Goal: Transaction & Acquisition: Register for event/course

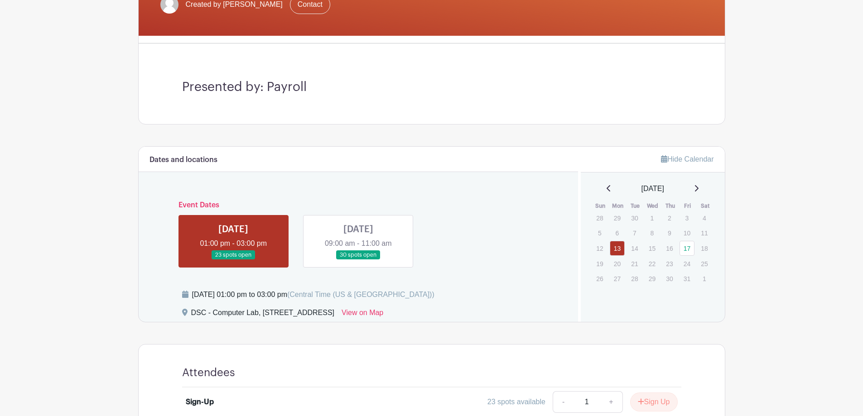
scroll to position [227, 0]
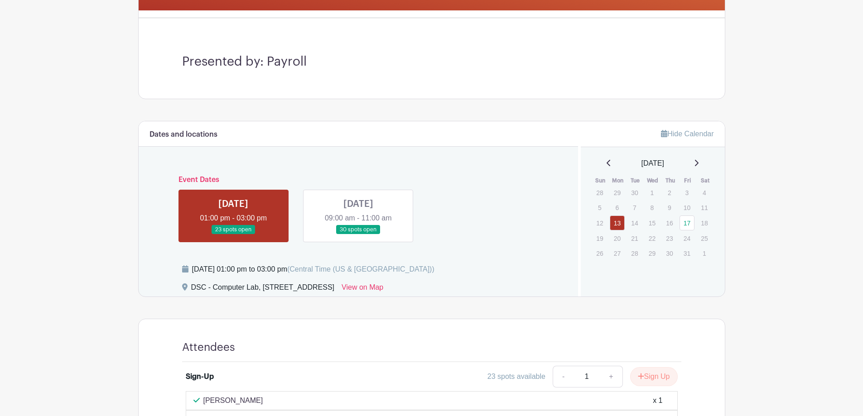
click at [358, 235] on link at bounding box center [358, 235] width 0 height 0
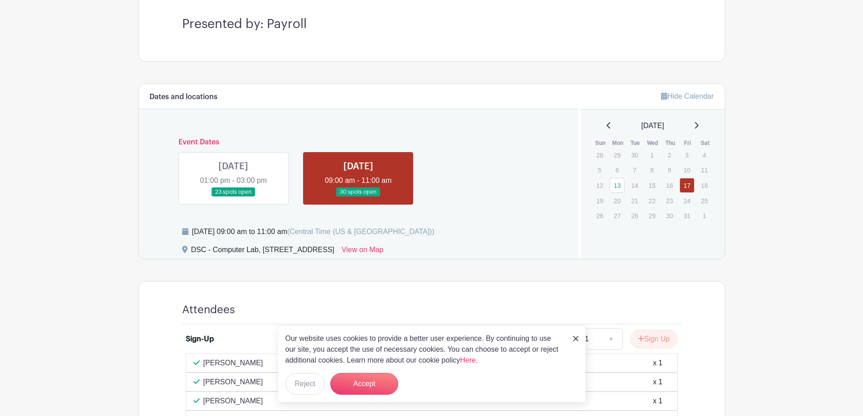
scroll to position [248, 0]
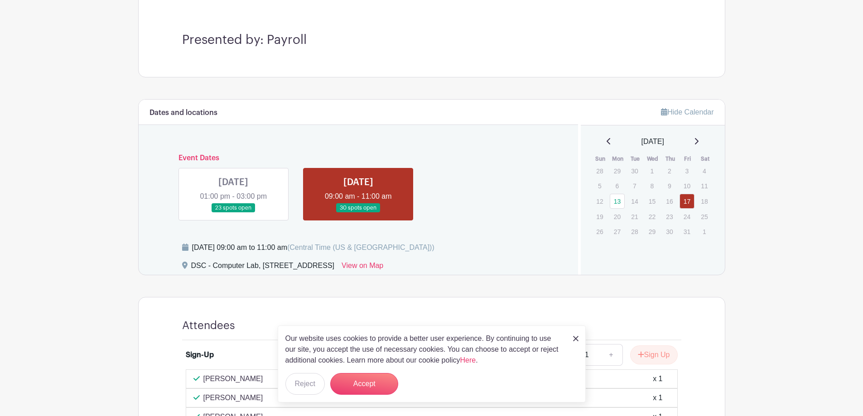
click at [233, 213] on link at bounding box center [233, 213] width 0 height 0
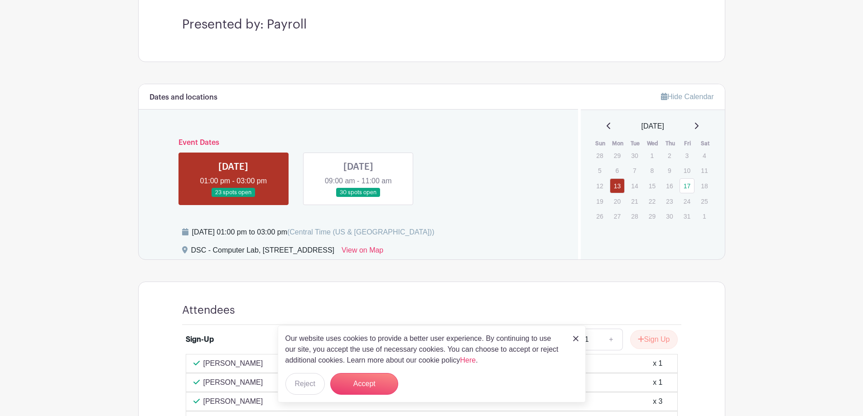
scroll to position [248, 0]
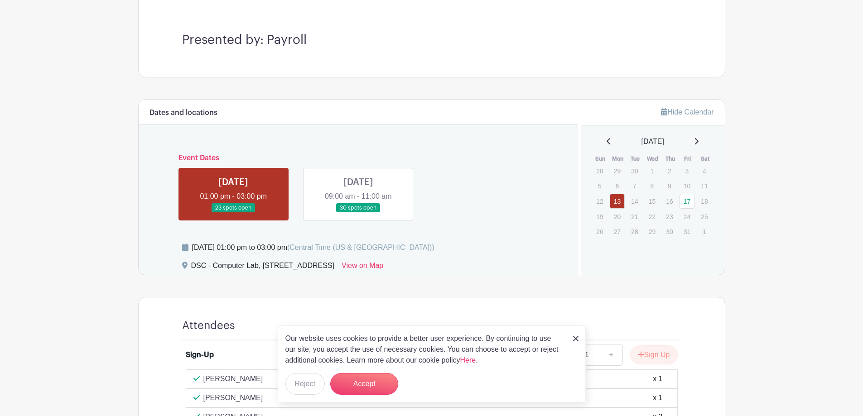
click at [358, 213] on link at bounding box center [358, 213] width 0 height 0
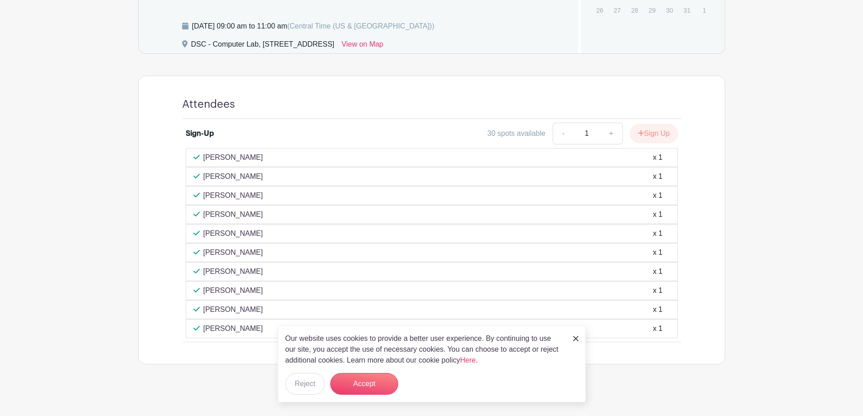
scroll to position [475, 0]
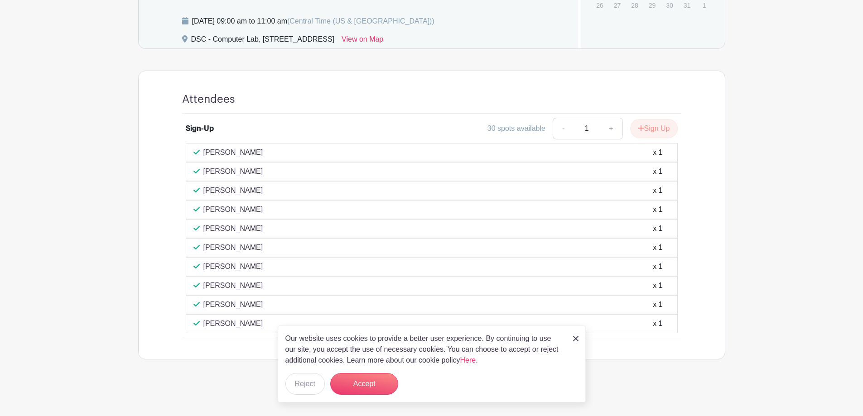
click at [574, 339] on img at bounding box center [575, 338] width 5 height 5
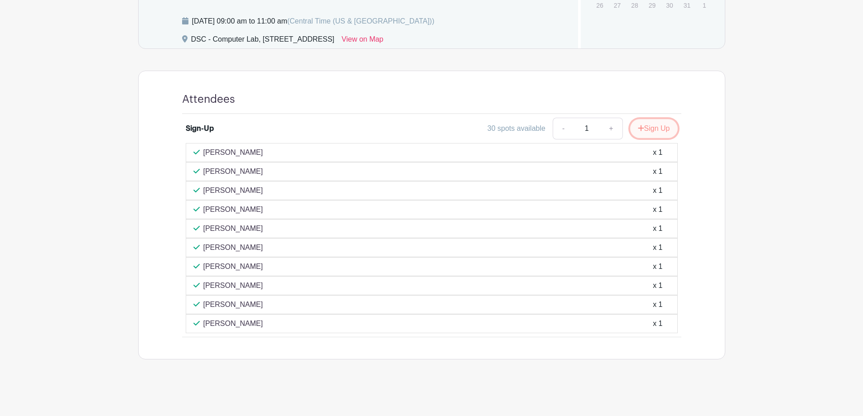
click at [644, 132] on button "Sign Up" at bounding box center [654, 128] width 48 height 19
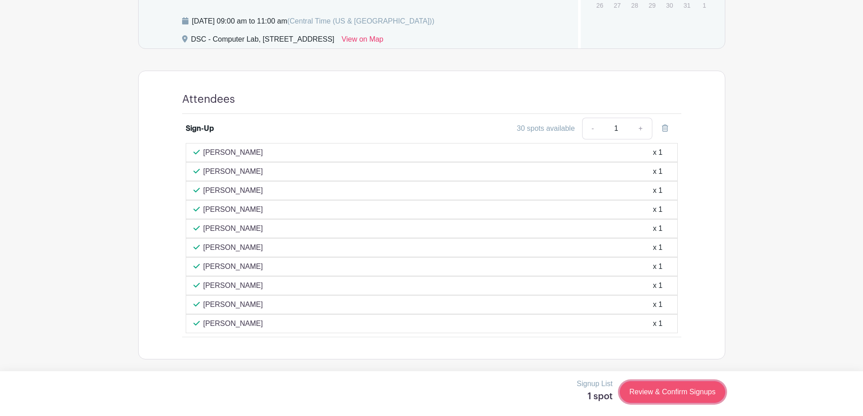
click at [679, 399] on link "Review & Confirm Signups" at bounding box center [672, 392] width 105 height 22
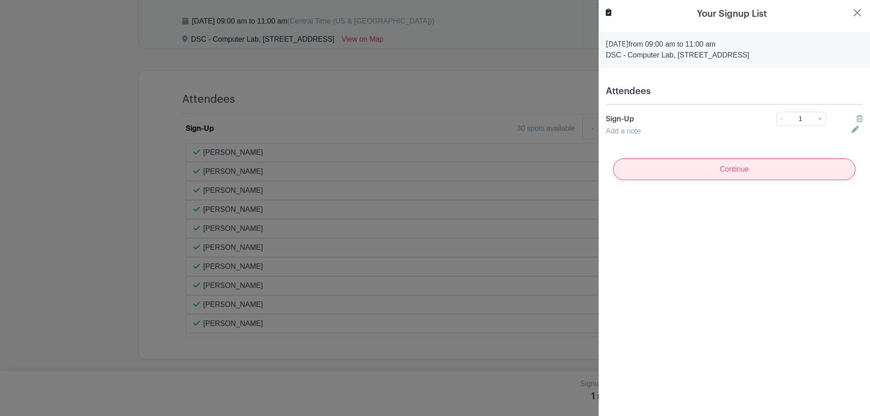
click at [703, 172] on input "Continue" at bounding box center [734, 170] width 242 height 22
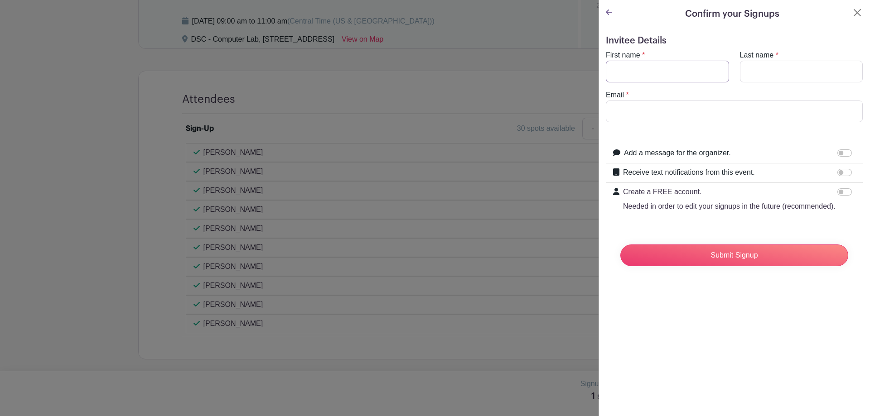
click at [665, 71] on input "First name" at bounding box center [667, 72] width 123 height 22
type input "[PERSON_NAME]"
click at [779, 61] on input "Last name" at bounding box center [801, 72] width 123 height 22
type input "[PERSON_NAME]"
click at [777, 116] on input "Email" at bounding box center [734, 112] width 257 height 22
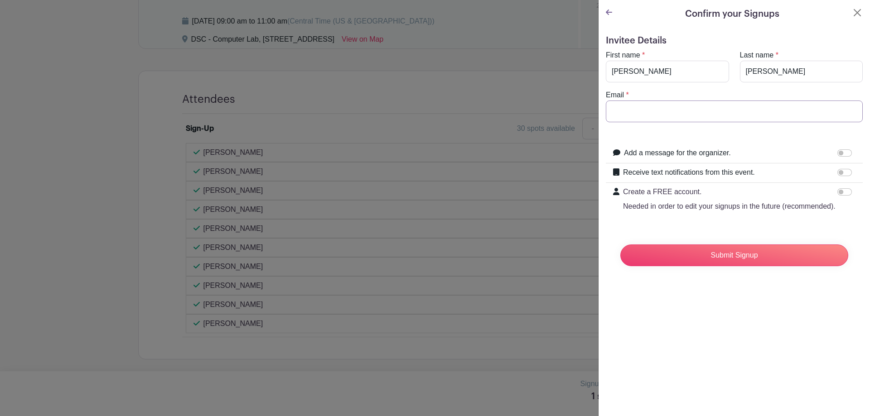
type input "[EMAIL_ADDRESS][DOMAIN_NAME]"
click at [717, 266] on input "Submit Signup" at bounding box center [734, 256] width 228 height 22
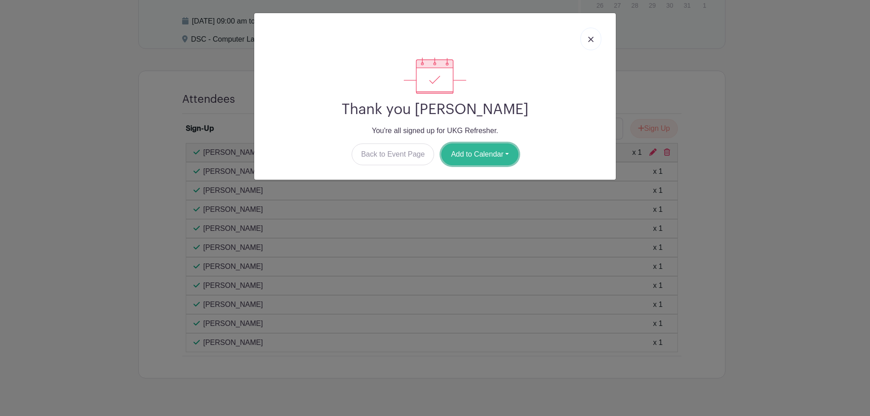
click at [482, 156] on button "Add to Calendar" at bounding box center [479, 155] width 77 height 22
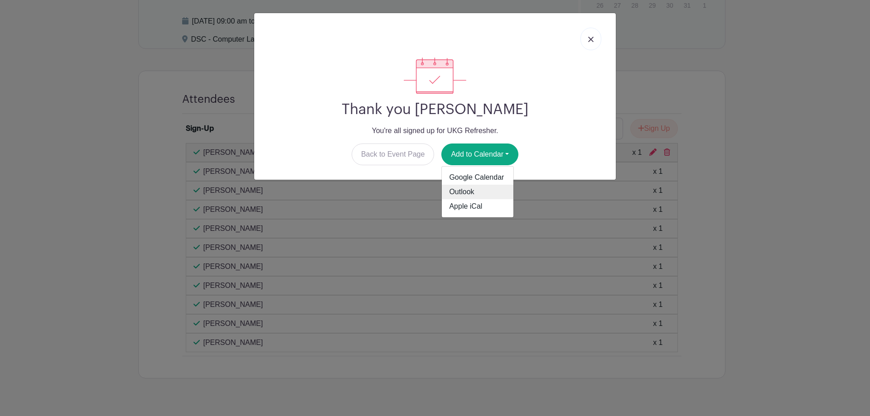
click at [477, 197] on link "Outlook" at bounding box center [478, 192] width 72 height 14
click at [587, 38] on link at bounding box center [590, 39] width 21 height 23
